Goal: Information Seeking & Learning: Learn about a topic

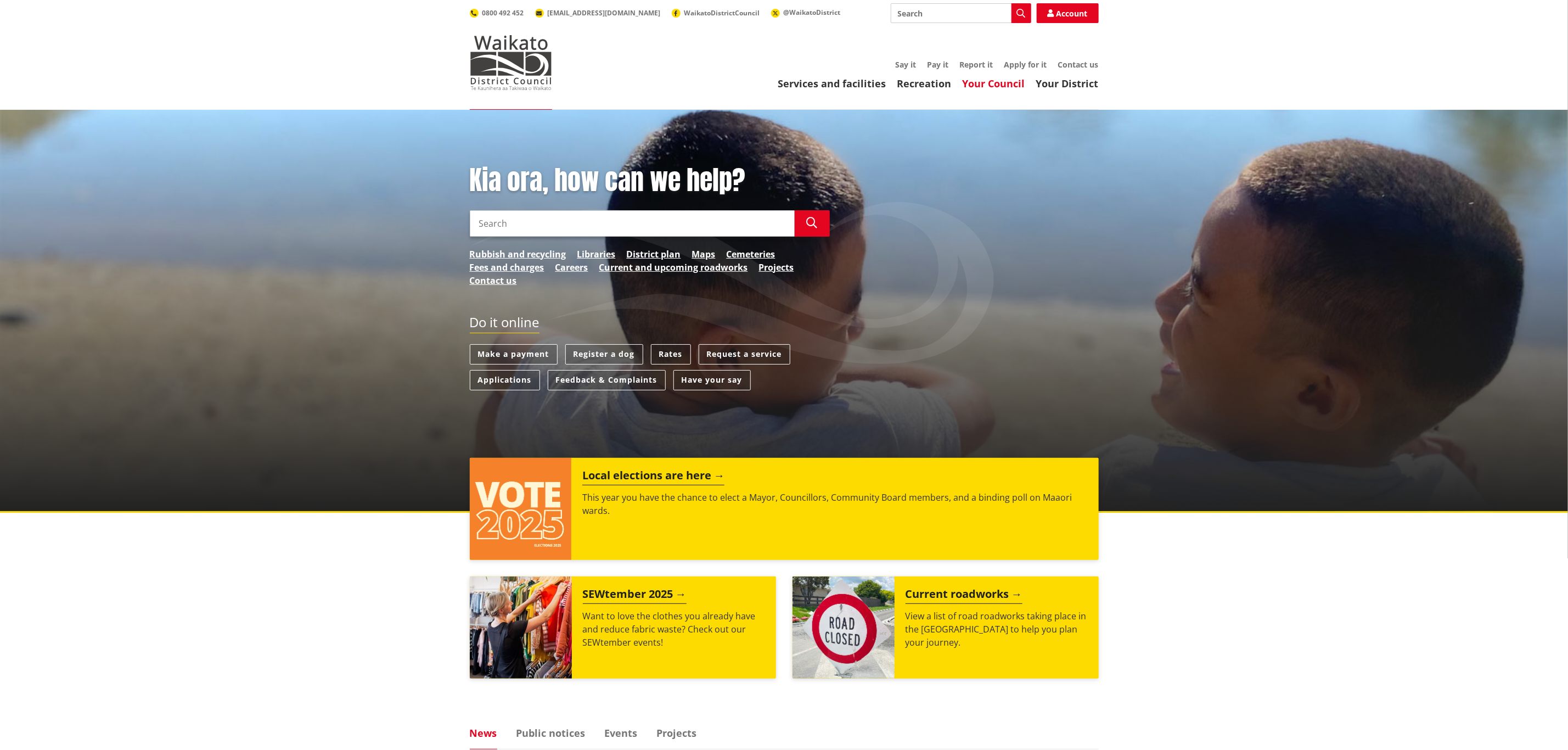
click at [1013, 83] on link "Your Council" at bounding box center [993, 83] width 63 height 13
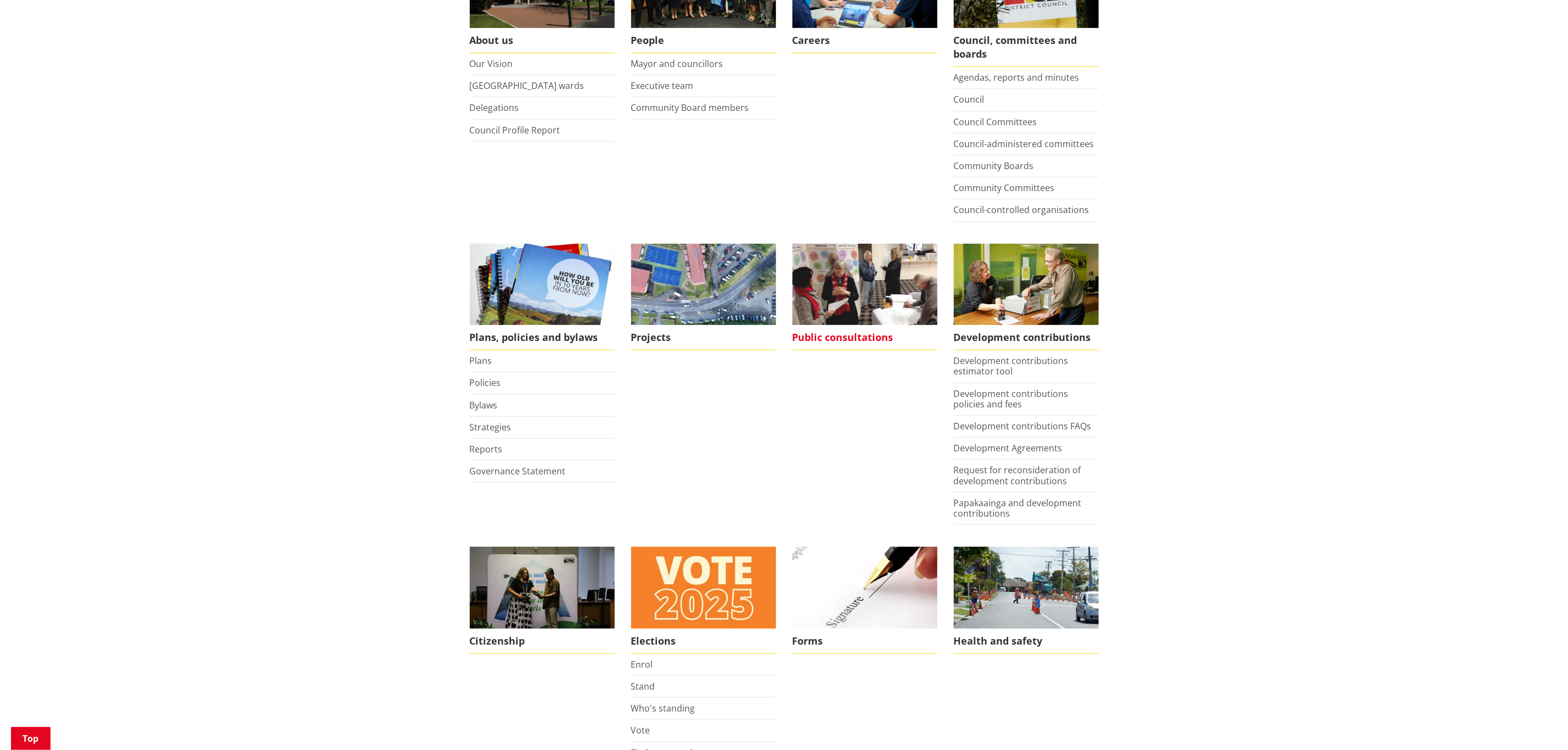
scroll to position [577, 0]
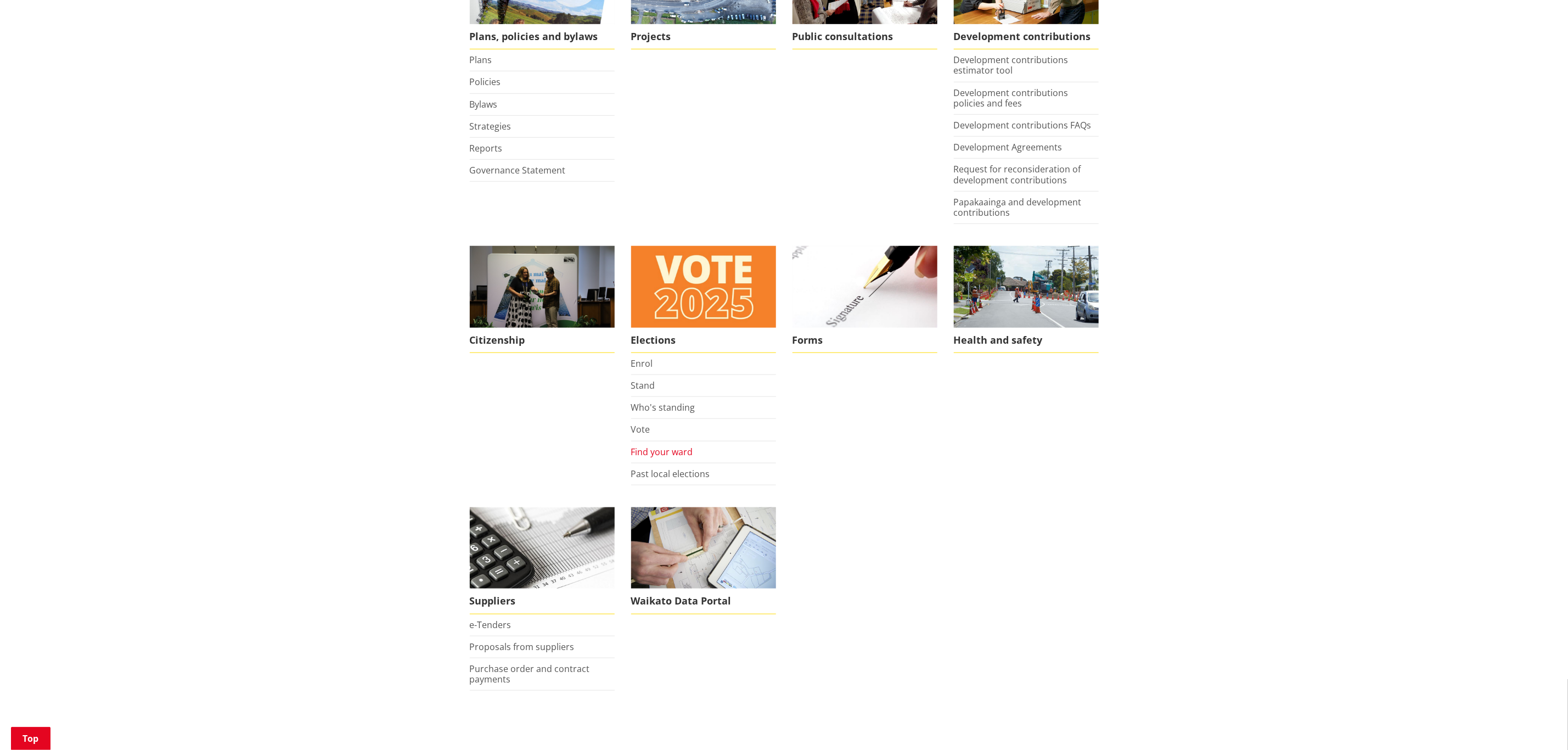
click at [666, 456] on link "Find your ward" at bounding box center [662, 452] width 62 height 12
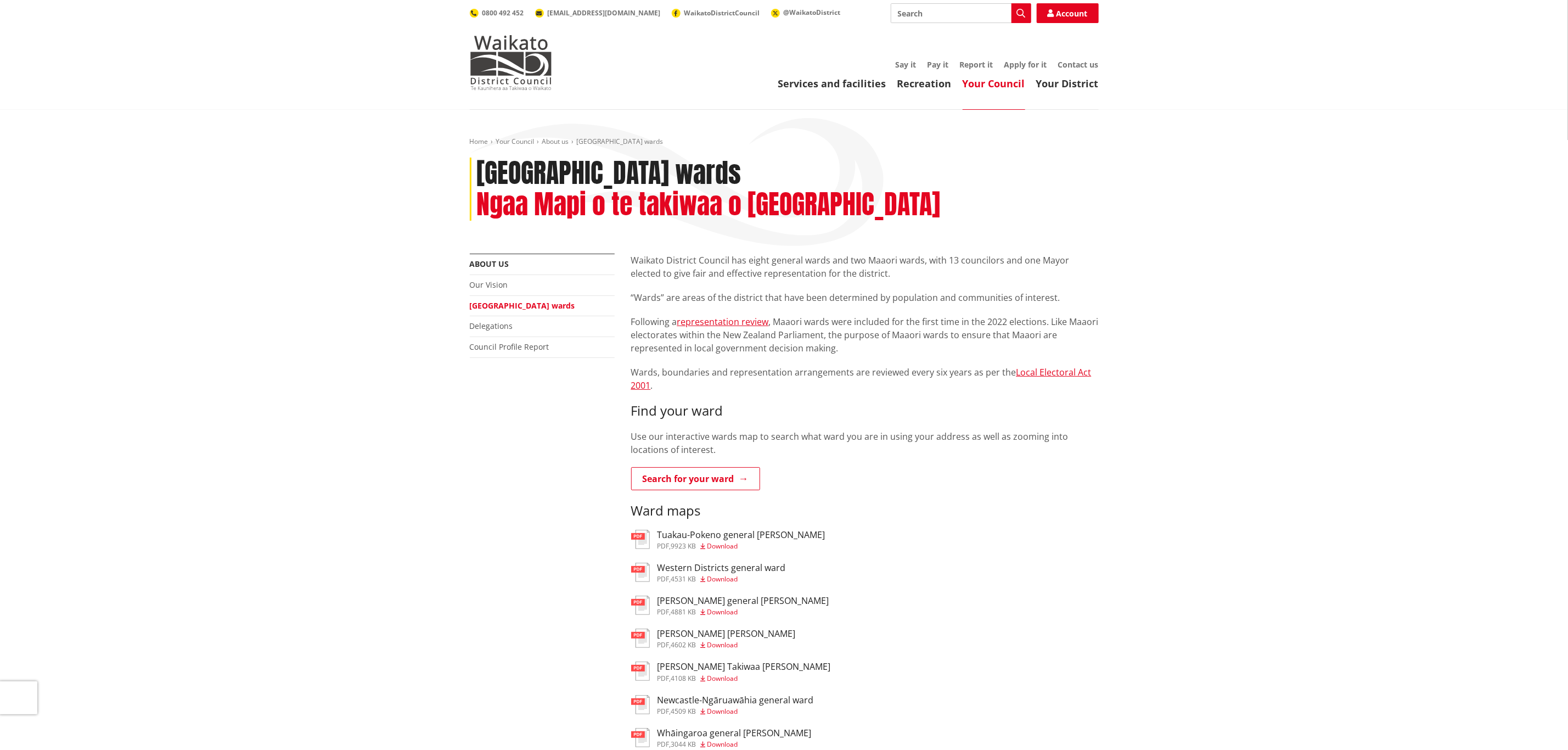
click at [976, 80] on link "Your Council" at bounding box center [993, 83] width 63 height 13
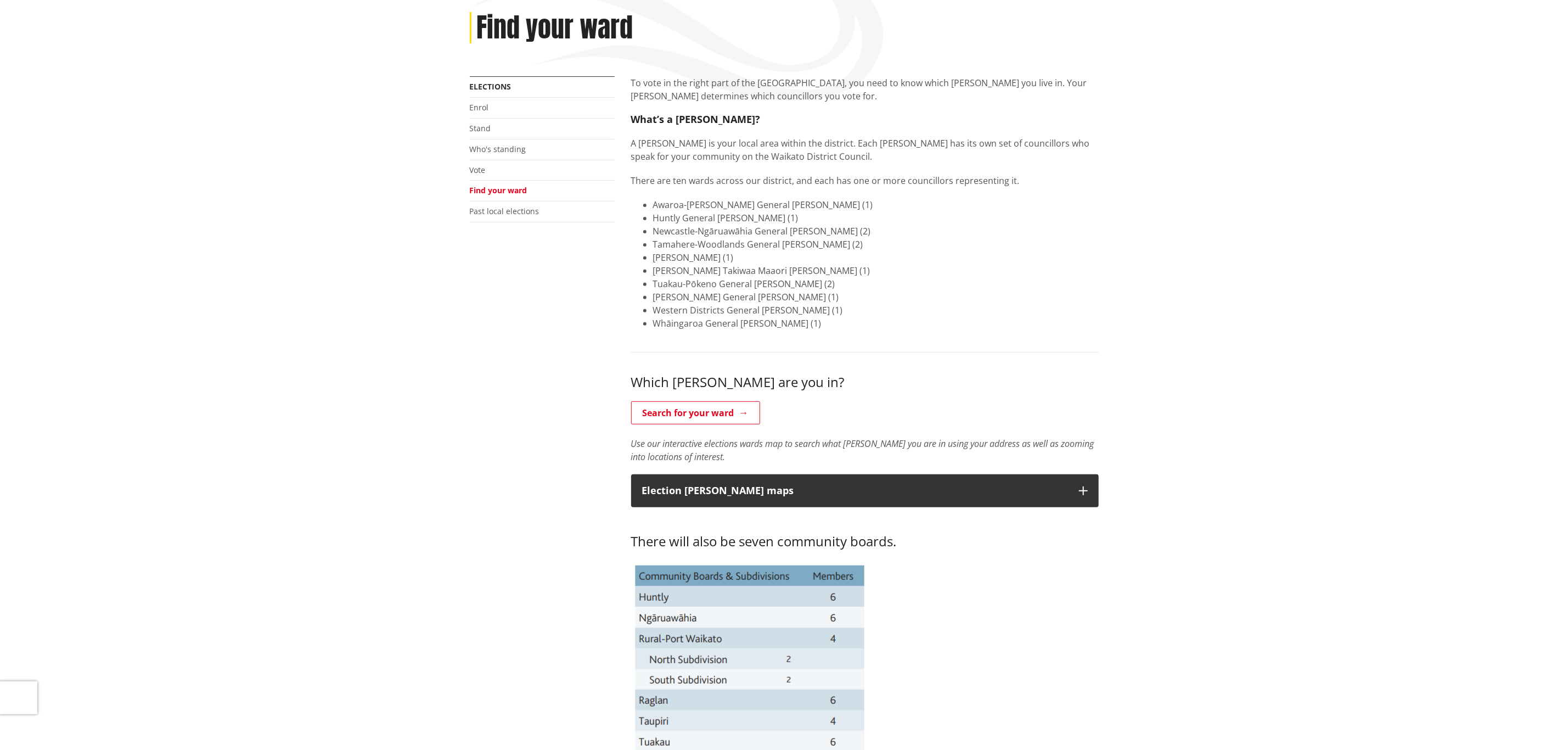
scroll to position [164, 0]
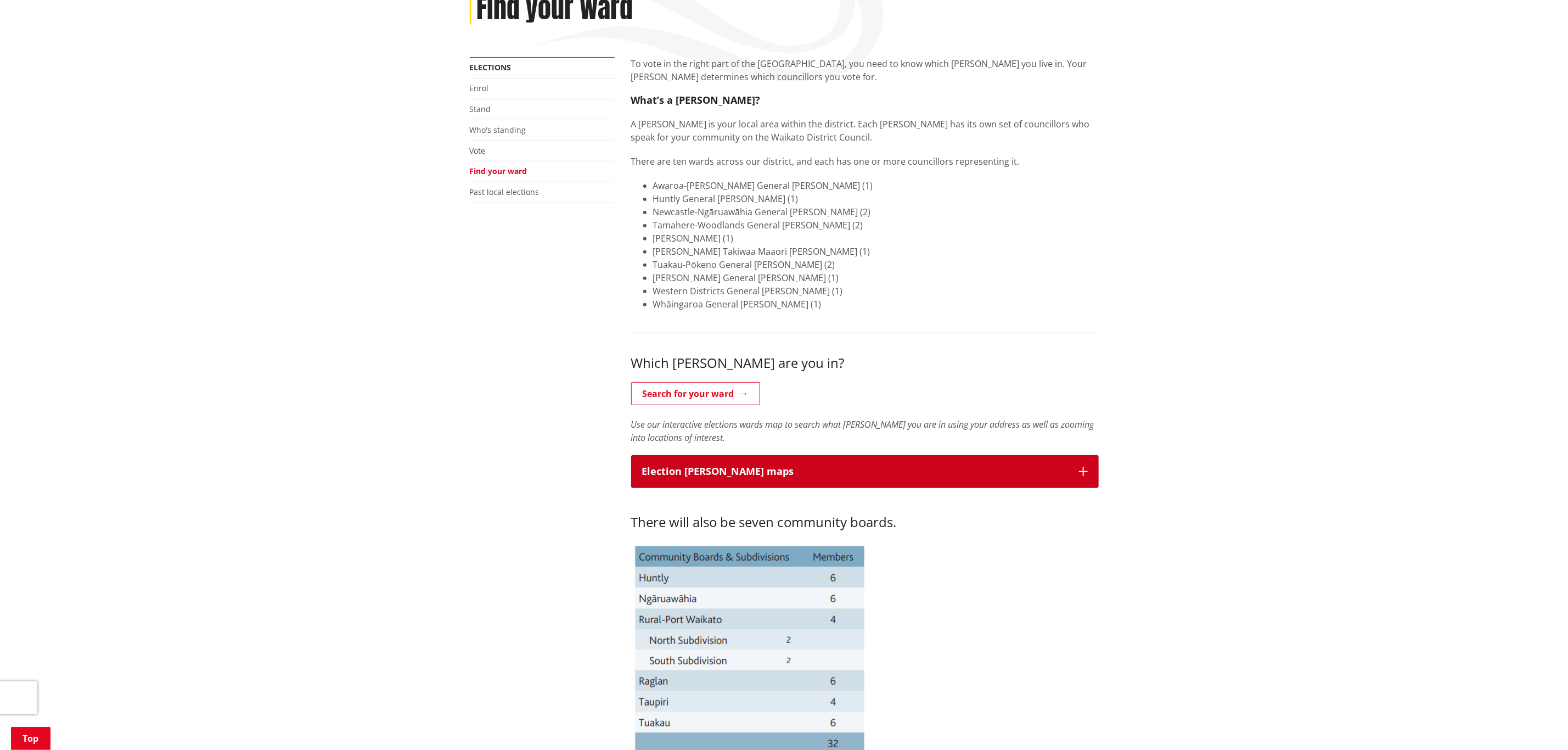
click at [812, 481] on button "Election [PERSON_NAME] maps" at bounding box center [865, 471] width 467 height 33
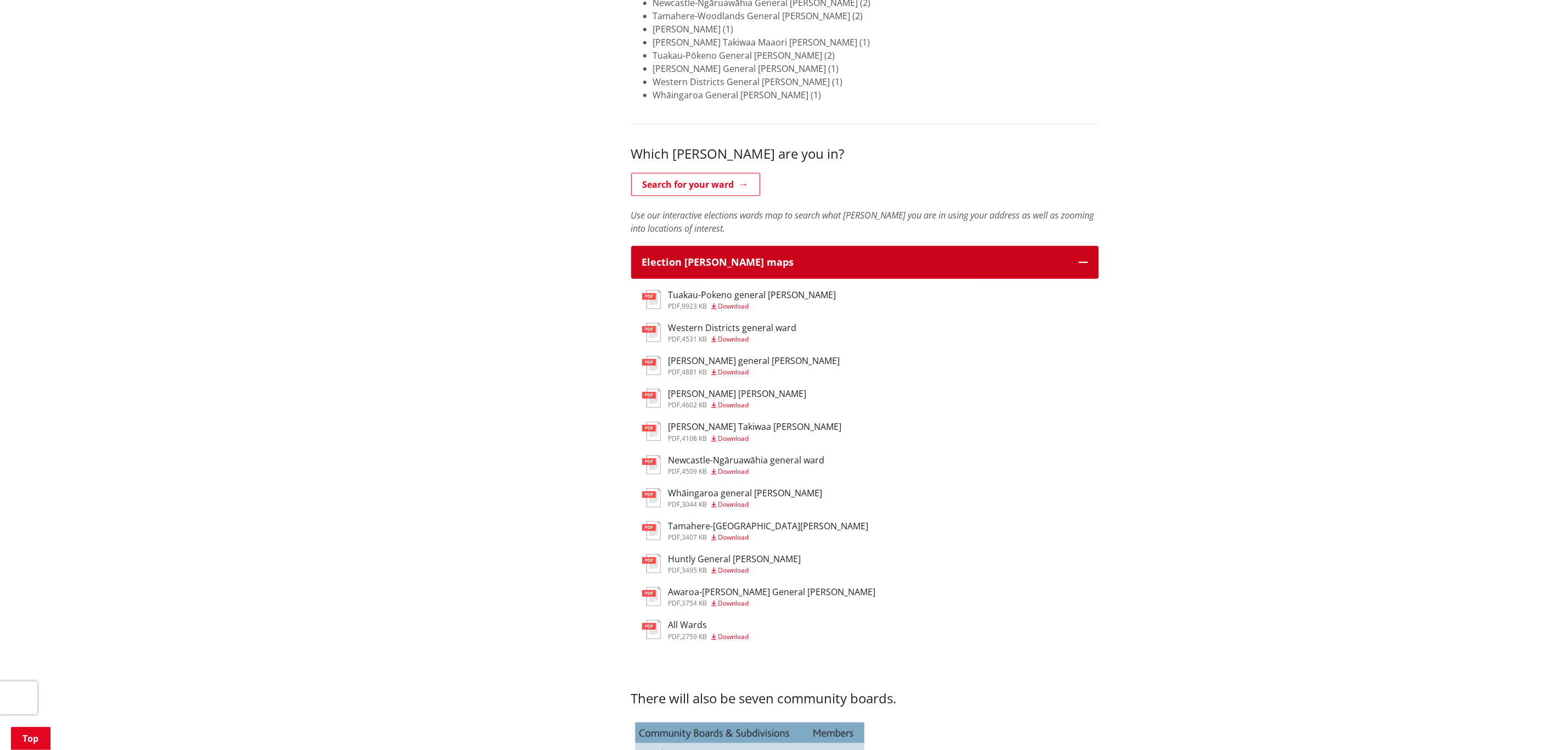
scroll to position [412, 0]
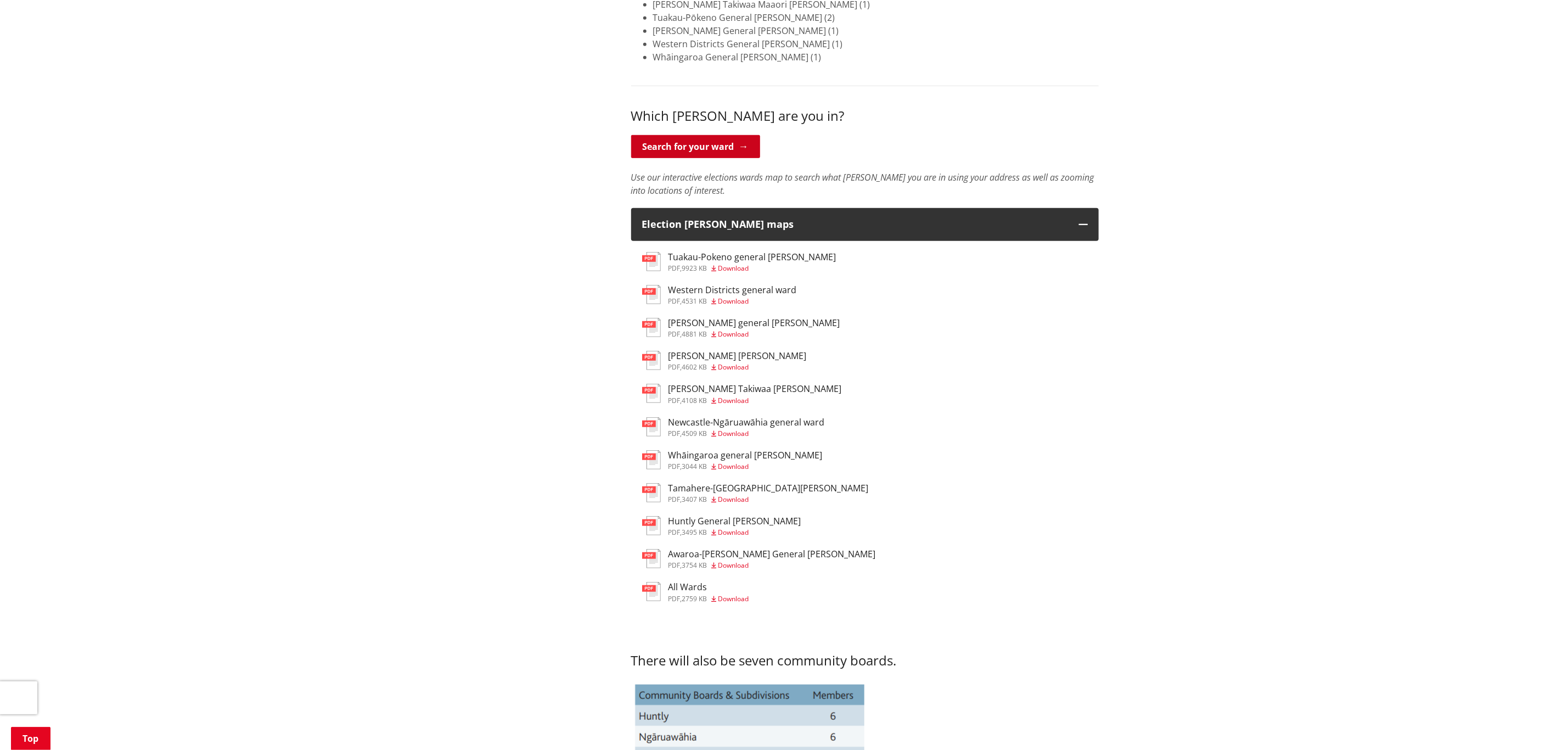
click at [690, 153] on link "Search for your ward" at bounding box center [696, 147] width 129 height 23
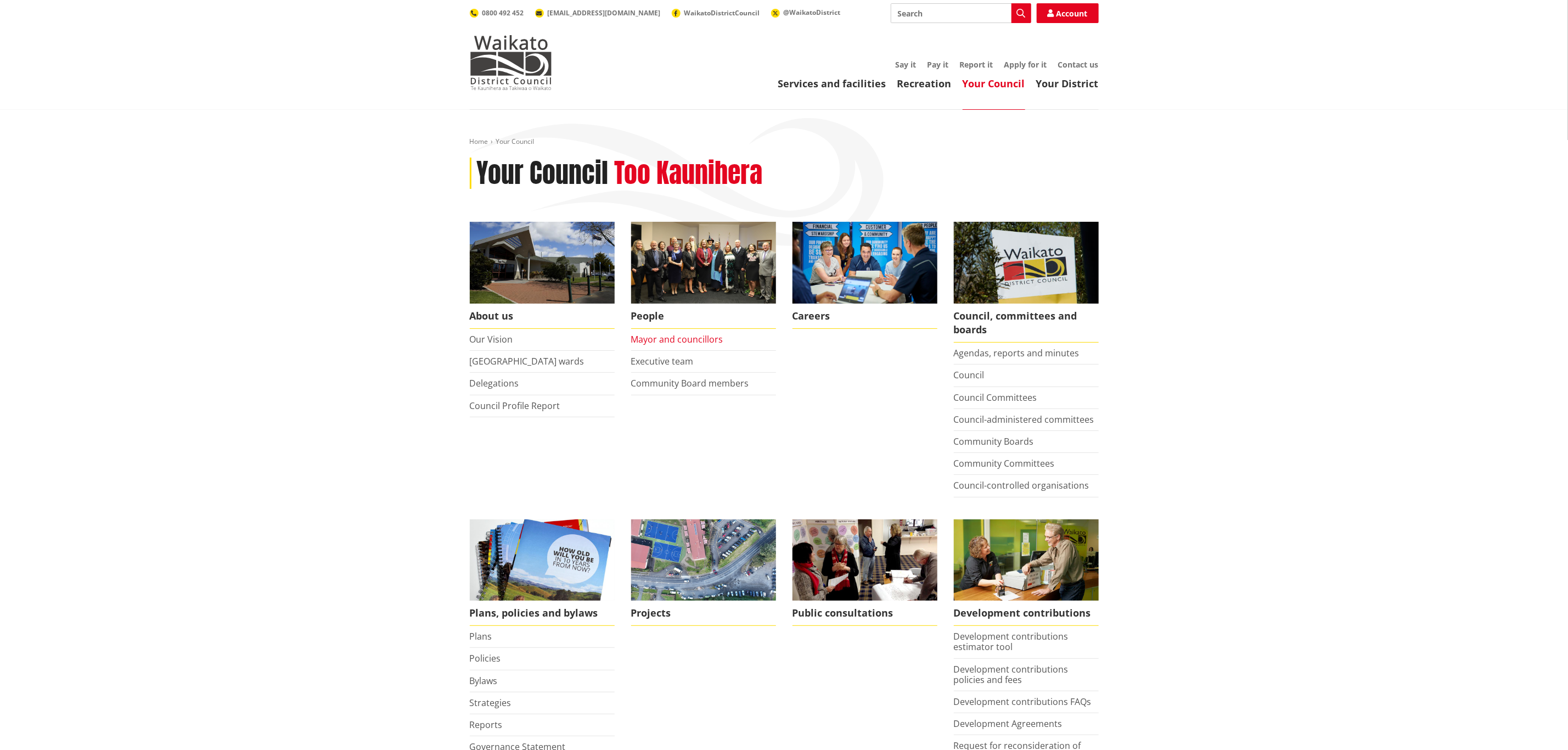
click at [699, 340] on link "Mayor and councillors" at bounding box center [677, 339] width 92 height 12
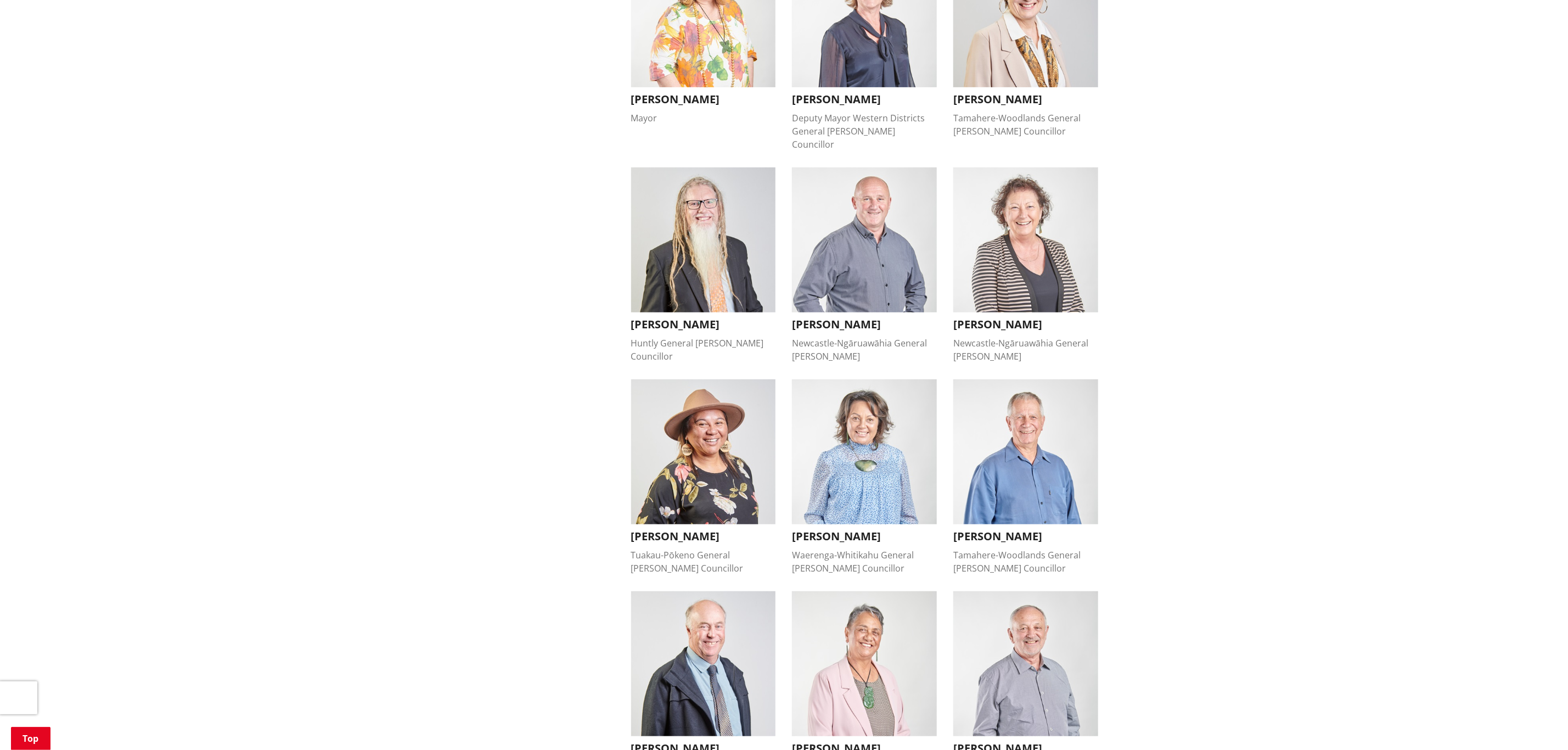
scroll to position [329, 0]
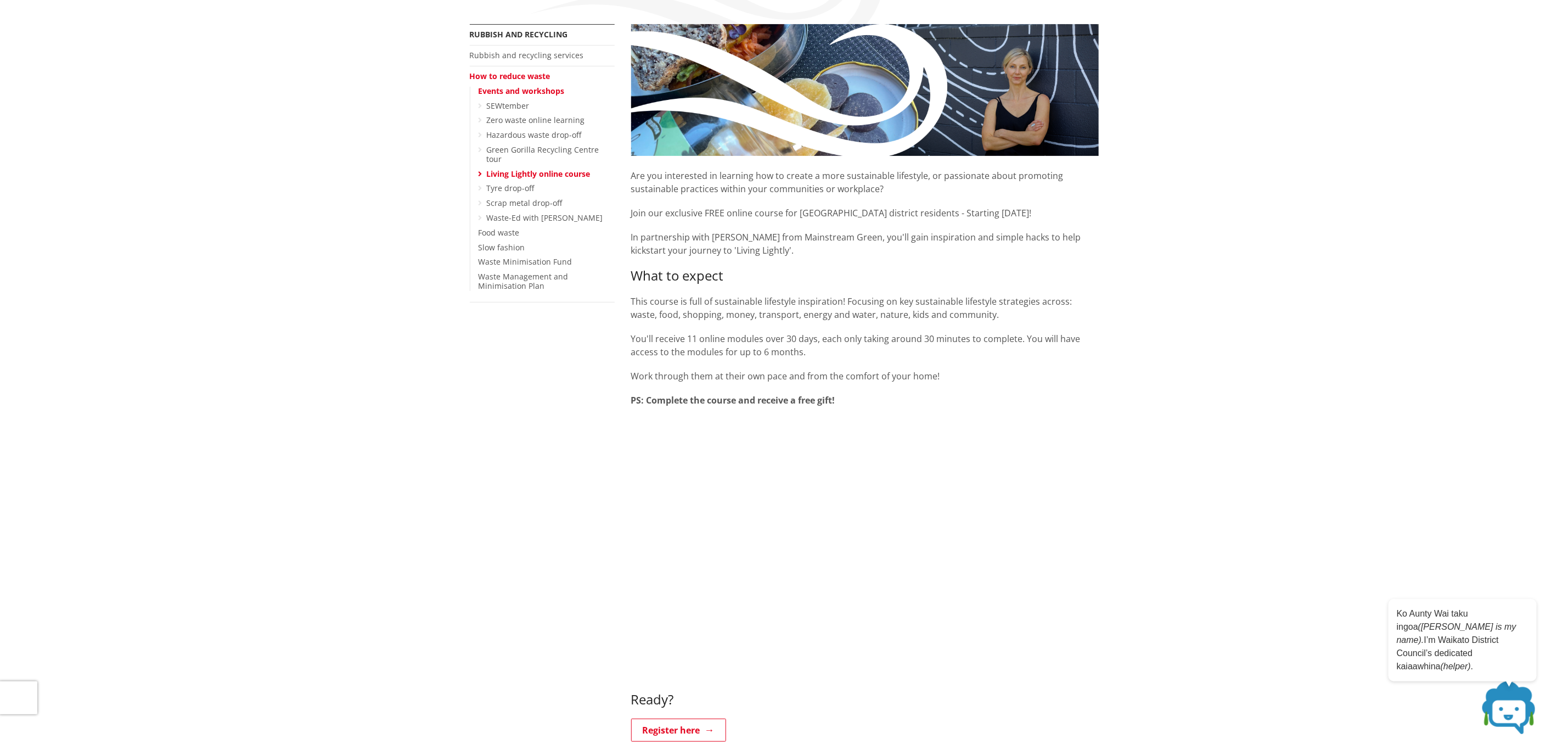
scroll to position [82, 0]
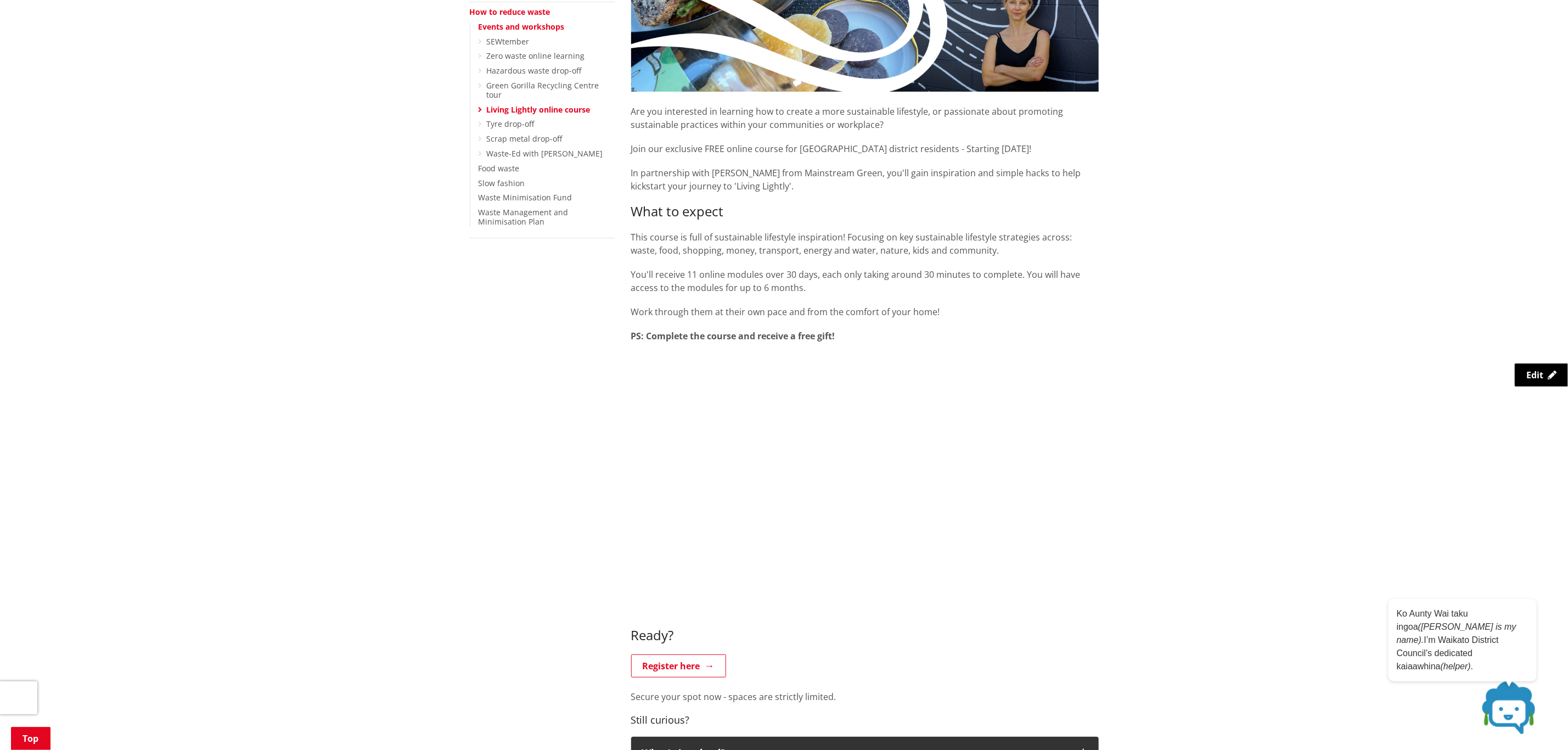
scroll to position [247, 0]
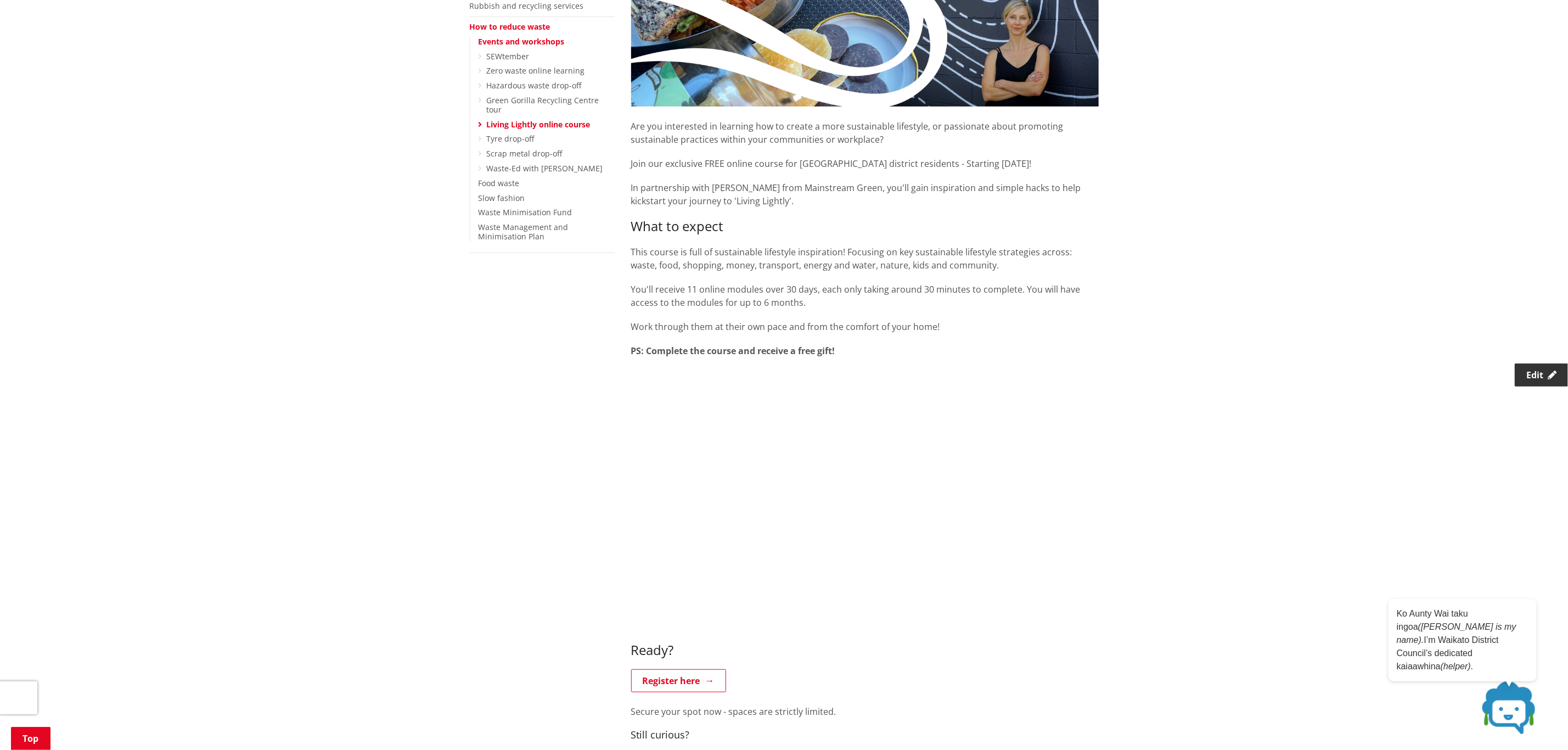
click at [1519, 377] on link "Edit" at bounding box center [1541, 375] width 53 height 23
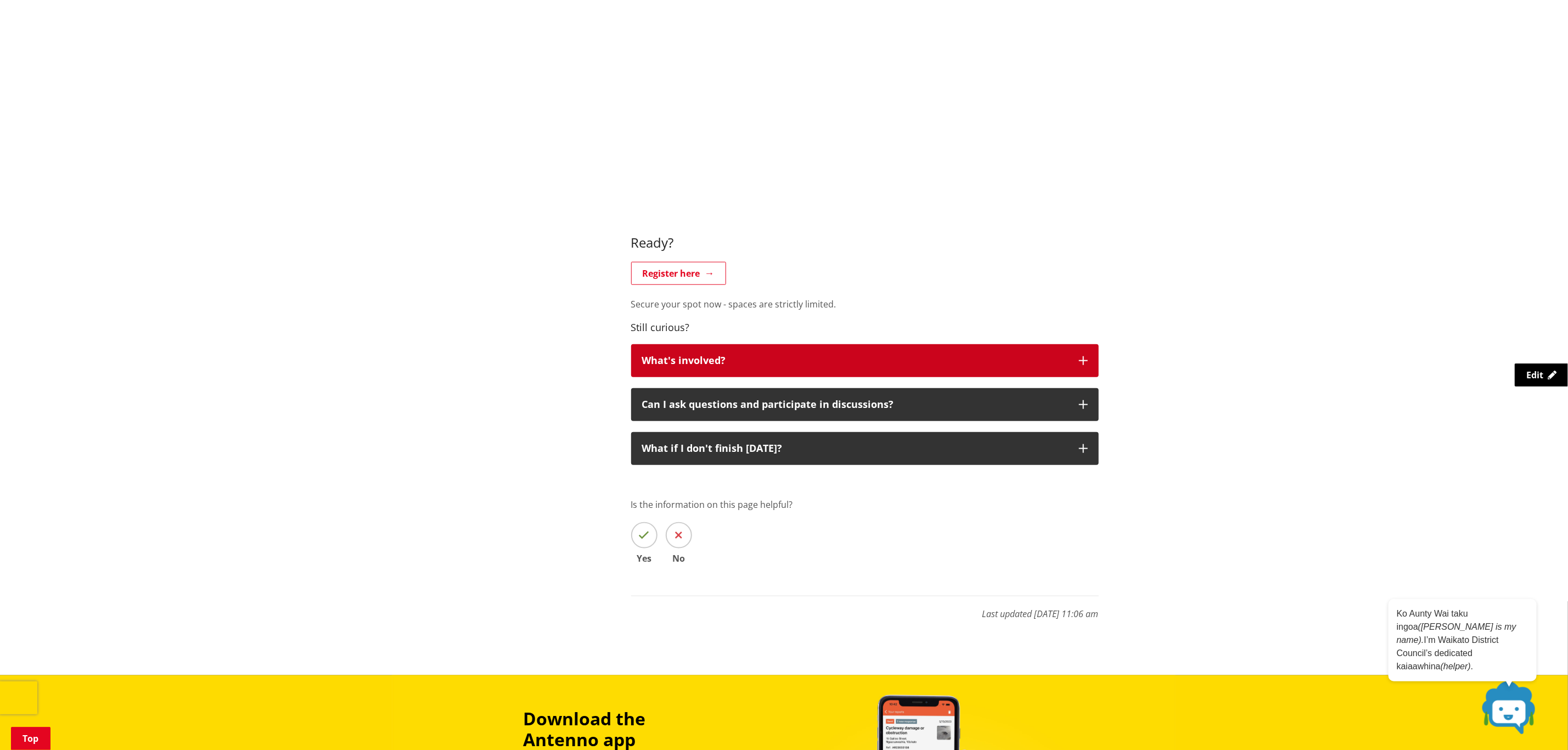
scroll to position [659, 0]
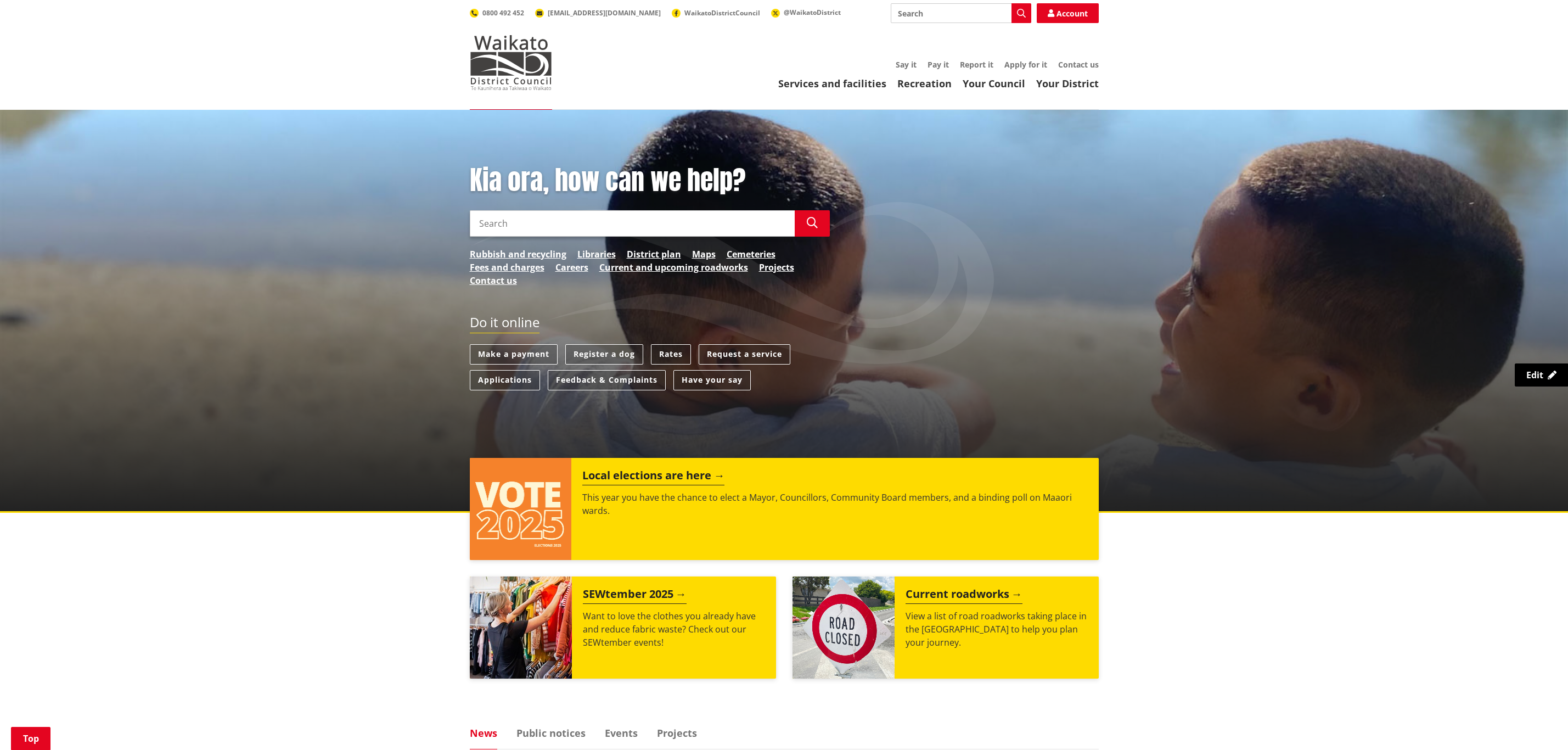
scroll to position [659, 0]
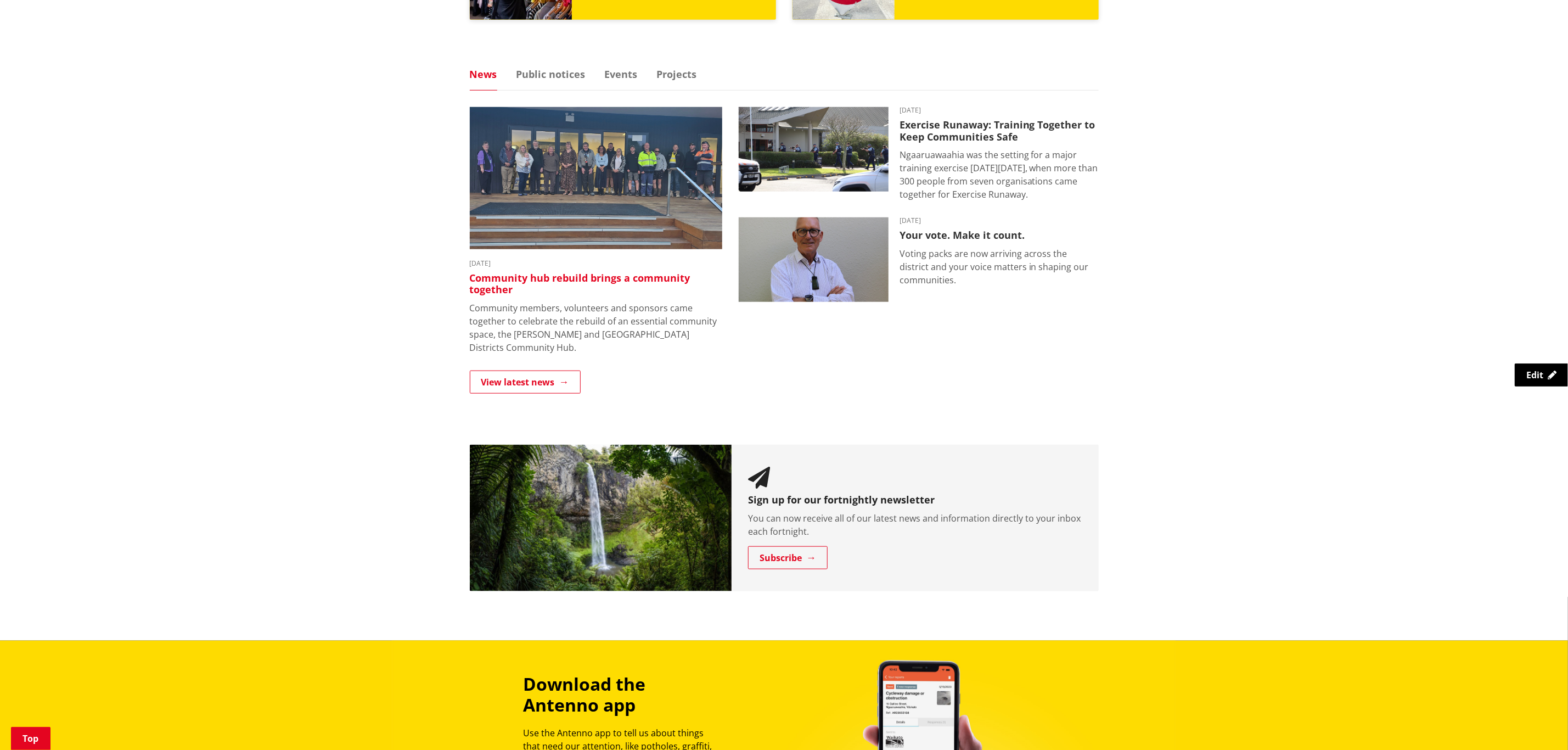
click at [604, 160] on img at bounding box center [596, 178] width 253 height 142
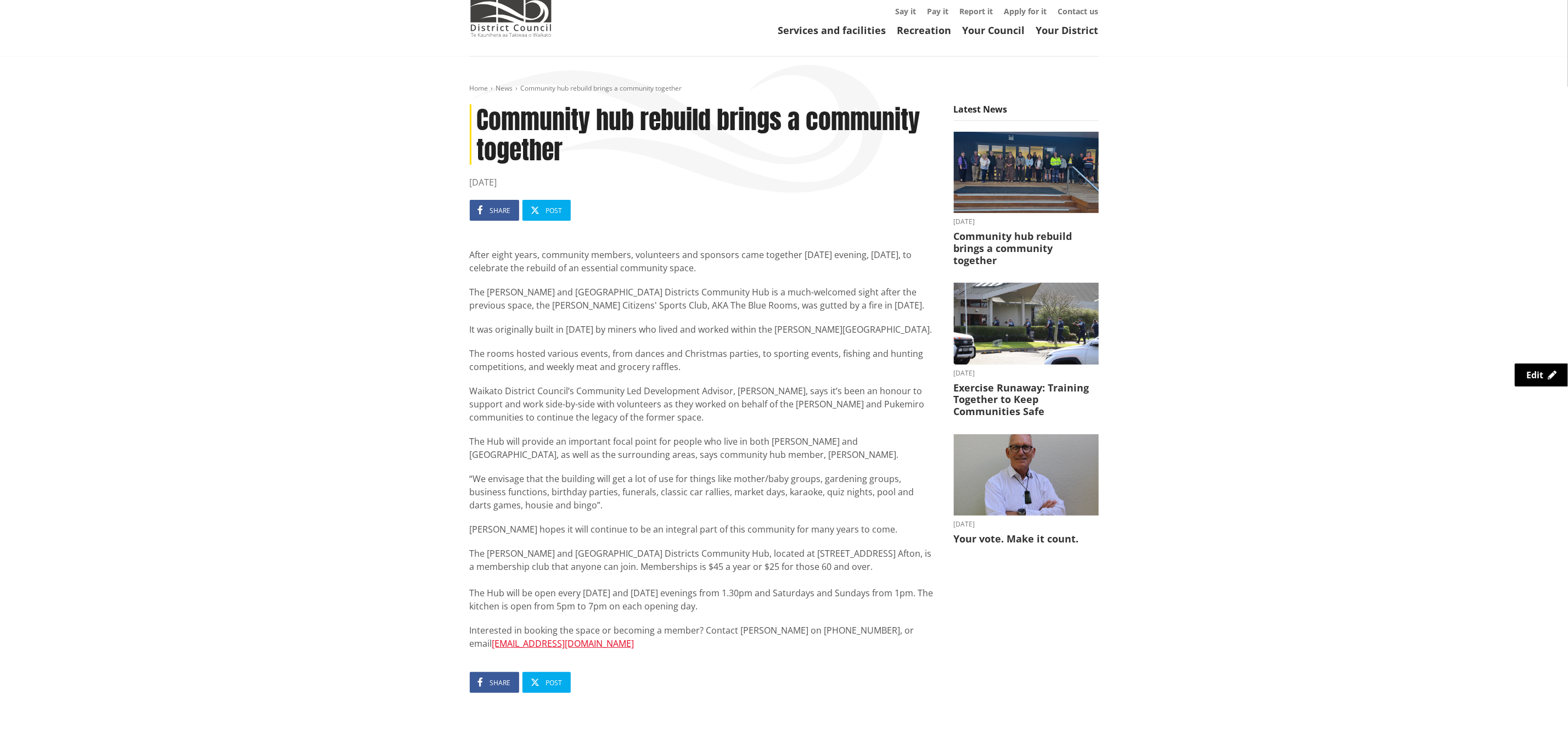
scroll to position [82, 0]
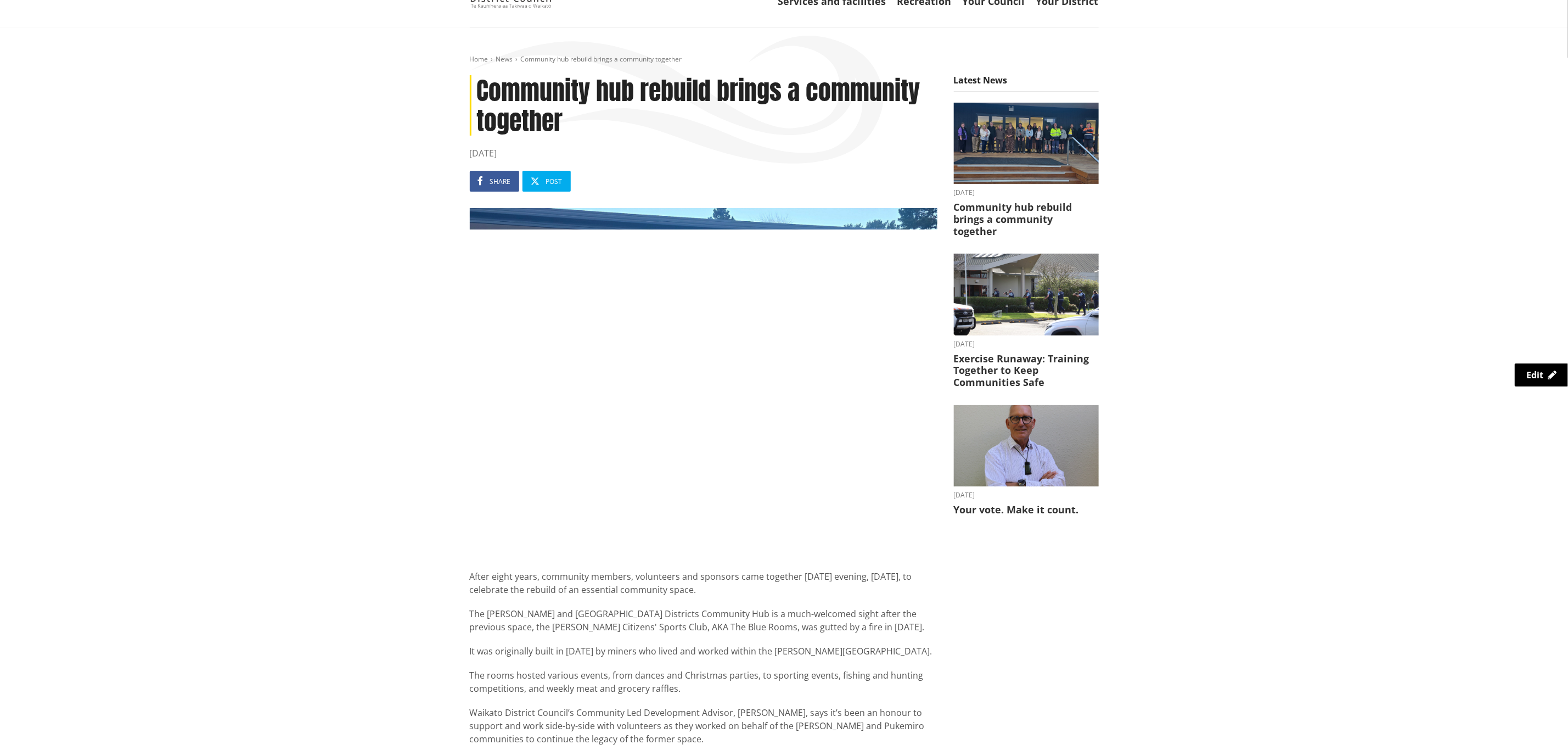
click at [1343, 284] on div "Home News Community hub rebuild brings a community together Community hub rebui…" at bounding box center [784, 626] width 1568 height 1197
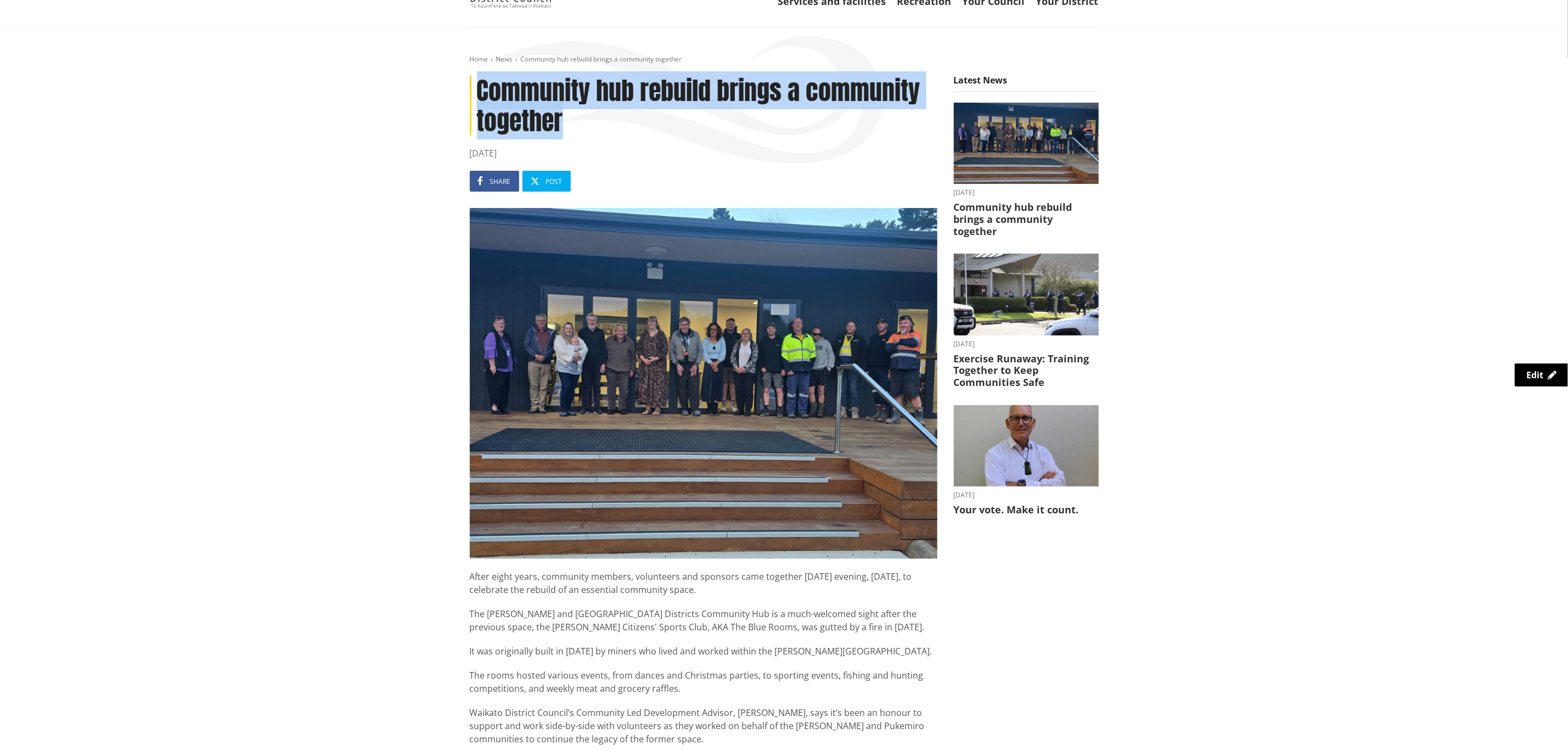
drag, startPoint x: 560, startPoint y: 121, endPoint x: 478, endPoint y: 94, distance: 86.3
click at [478, 94] on h1 "Community hub rebuild brings a community together" at bounding box center [704, 105] width 467 height 60
copy h1 "Community hub rebuild brings a community together"
